Goal: Task Accomplishment & Management: Manage account settings

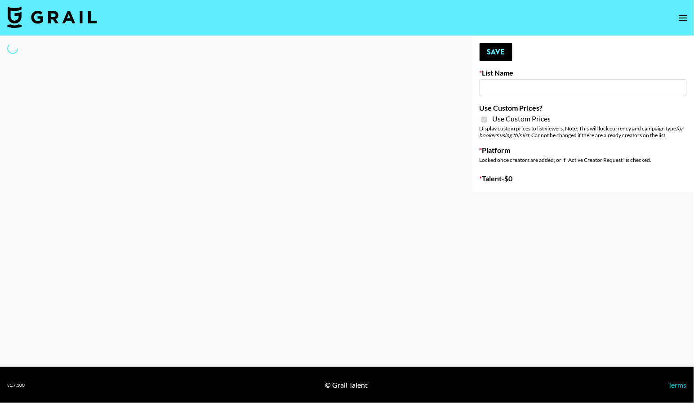
type input "[PERSON_NAME] (IG)"
checkbox input "true"
select select "Brand"
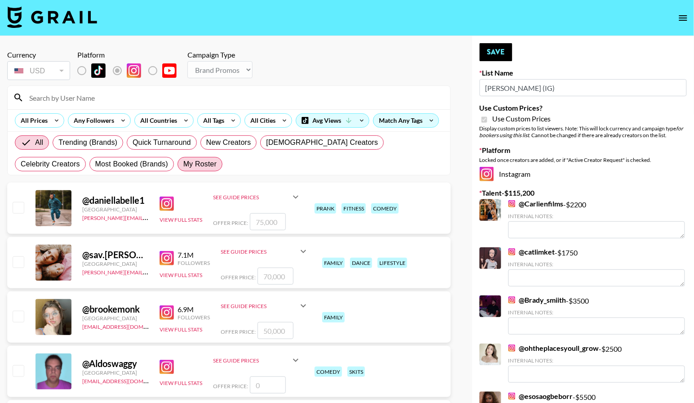
click at [183, 169] on span "My Roster" at bounding box center [199, 164] width 33 height 11
click at [183, 164] on input "My Roster" at bounding box center [183, 164] width 0 height 0
radio input "true"
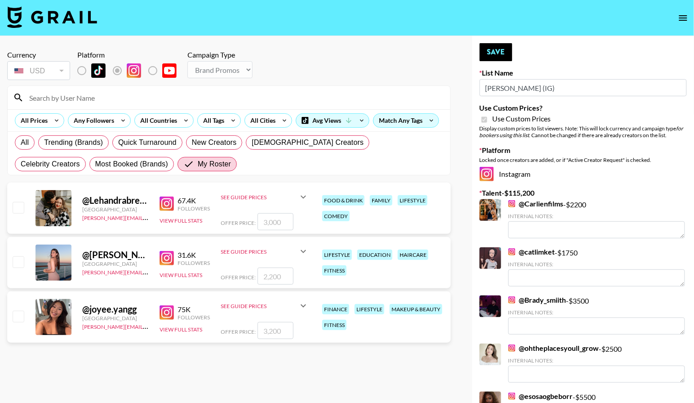
click at [17, 267] on input "checkbox" at bounding box center [18, 261] width 11 height 11
checkbox input "true"
type input "2200"
click at [13, 321] on input "checkbox" at bounding box center [18, 316] width 11 height 11
checkbox input "true"
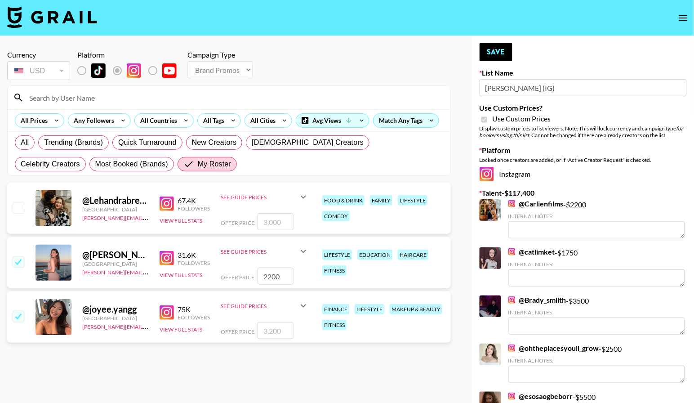
type input "3200"
click at [499, 52] on button "Save" at bounding box center [495, 52] width 33 height 18
